Goal: Find contact information: Find contact information

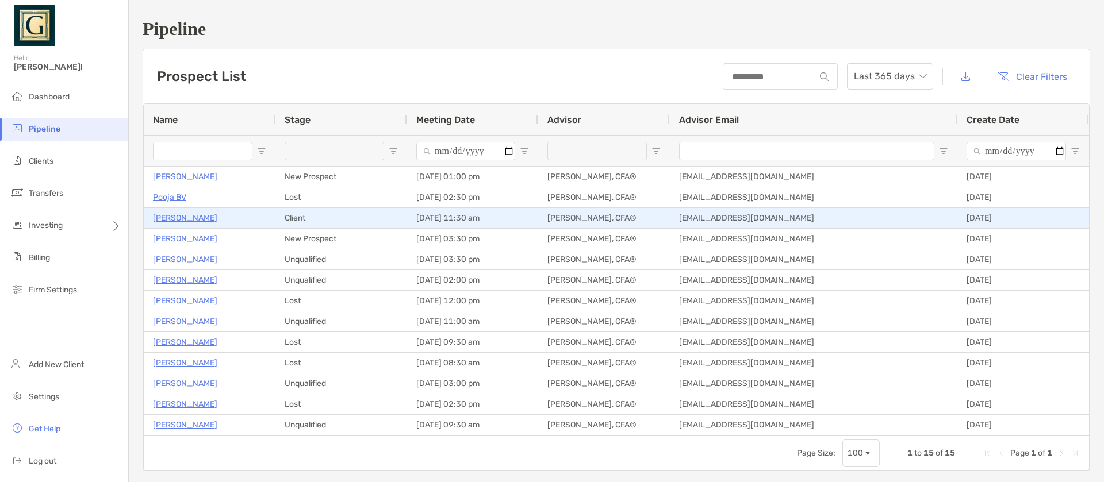
click at [193, 217] on p "[PERSON_NAME]" at bounding box center [185, 218] width 64 height 14
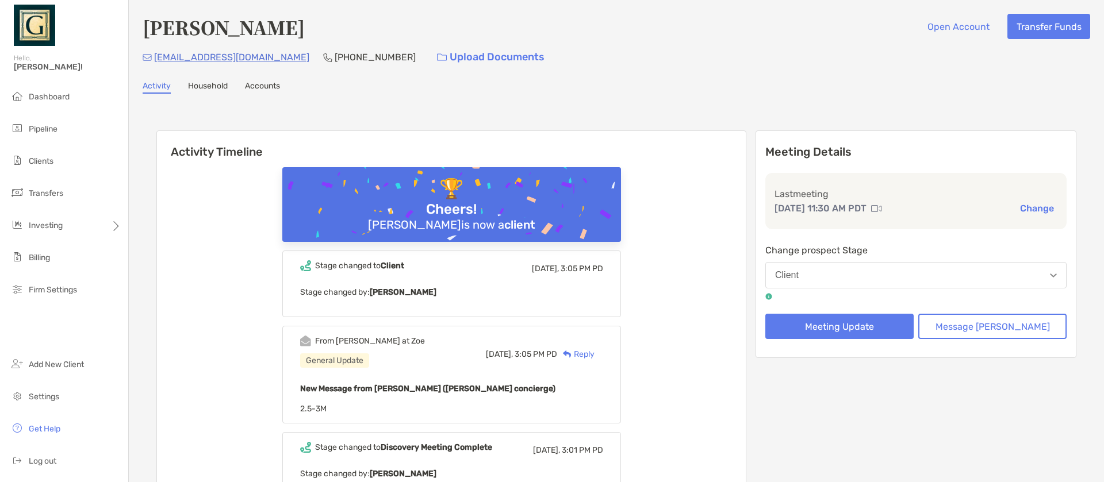
click at [187, 60] on p "[EMAIL_ADDRESS][DOMAIN_NAME]" at bounding box center [231, 57] width 155 height 14
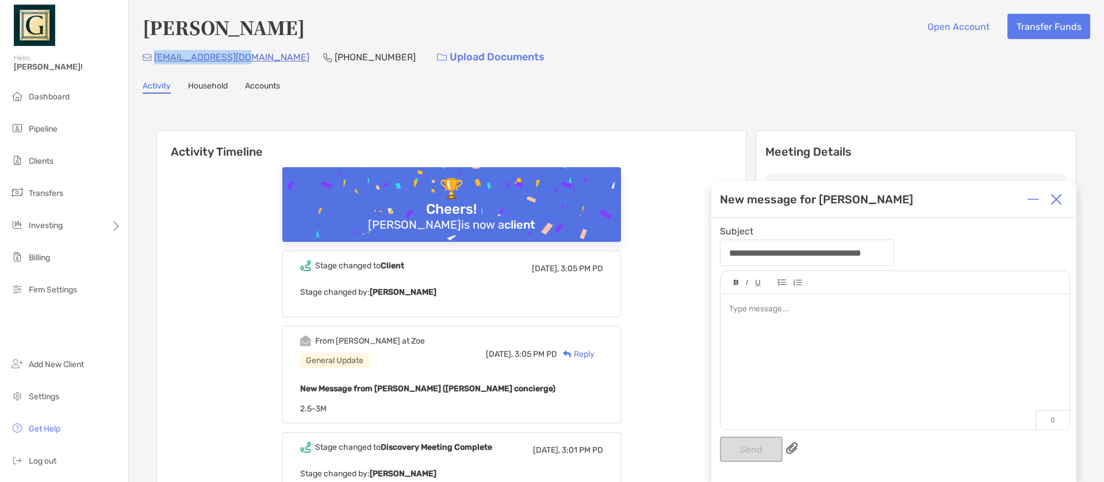
drag, startPoint x: 155, startPoint y: 58, endPoint x: 252, endPoint y: 60, distance: 97.2
click at [252, 60] on div "pranay_p@yahoo.com (408) 893-2127 Upload Documents" at bounding box center [617, 57] width 948 height 25
copy p "[EMAIL_ADDRESS][DOMAIN_NAME]"
